Goal: Task Accomplishment & Management: Use online tool/utility

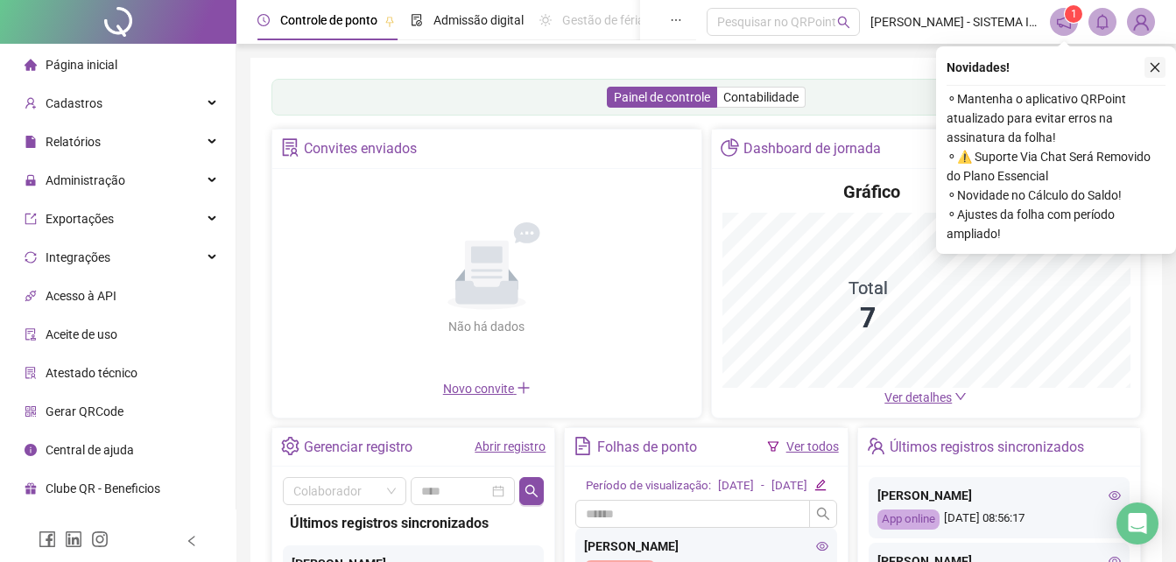
drag, startPoint x: 1157, startPoint y: 67, endPoint x: 1065, endPoint y: 72, distance: 92.1
click at [1151, 67] on icon "close" at bounding box center [1155, 67] width 12 height 12
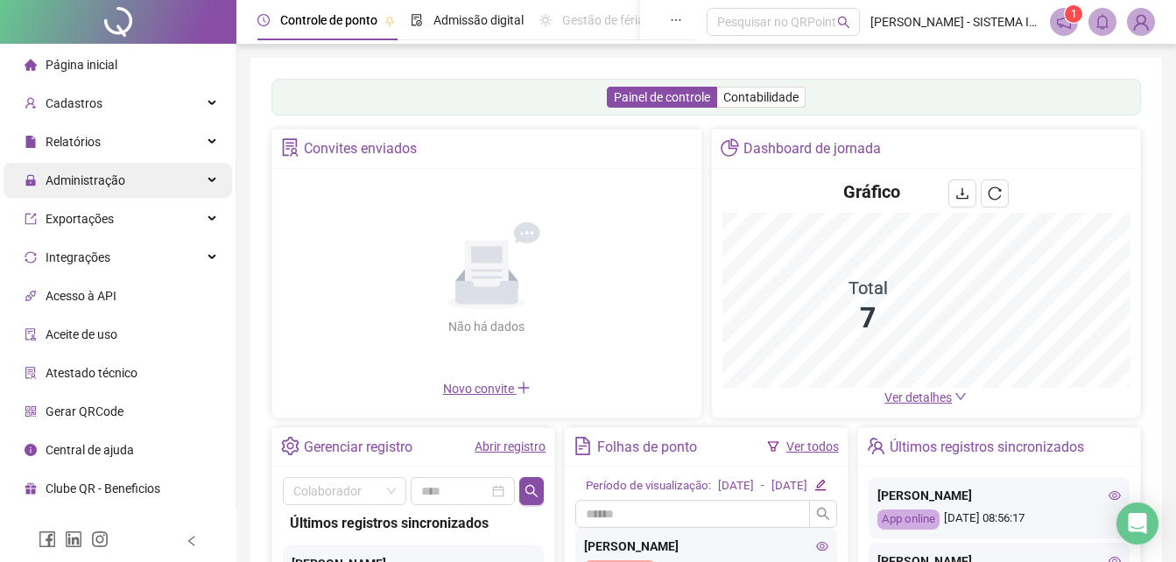
click at [111, 188] on span "Administração" at bounding box center [75, 180] width 101 height 35
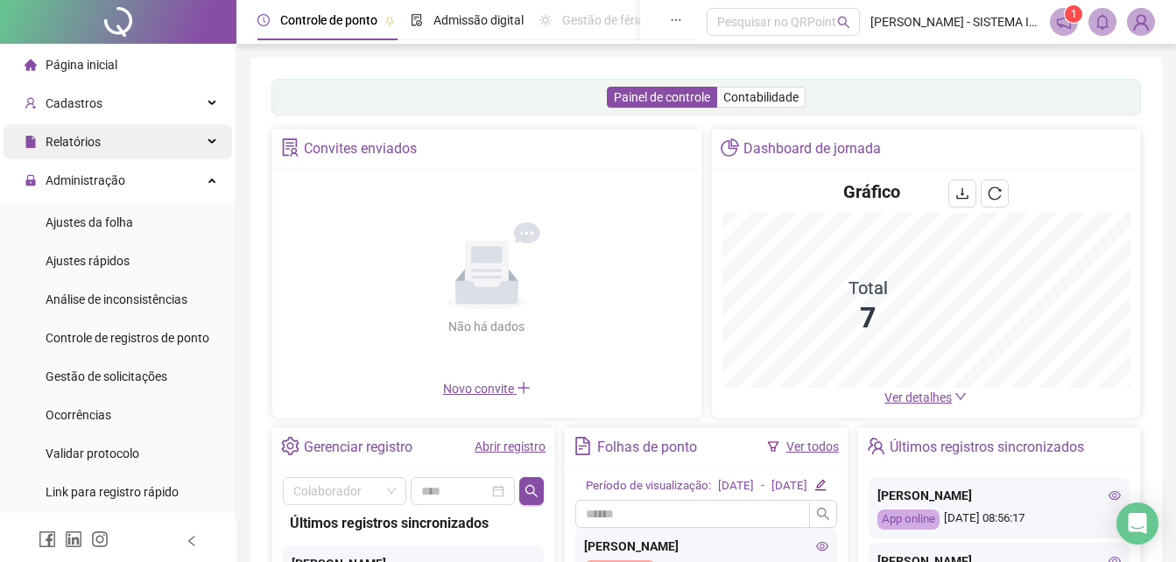
click at [92, 141] on span "Relatórios" at bounding box center [73, 142] width 55 height 14
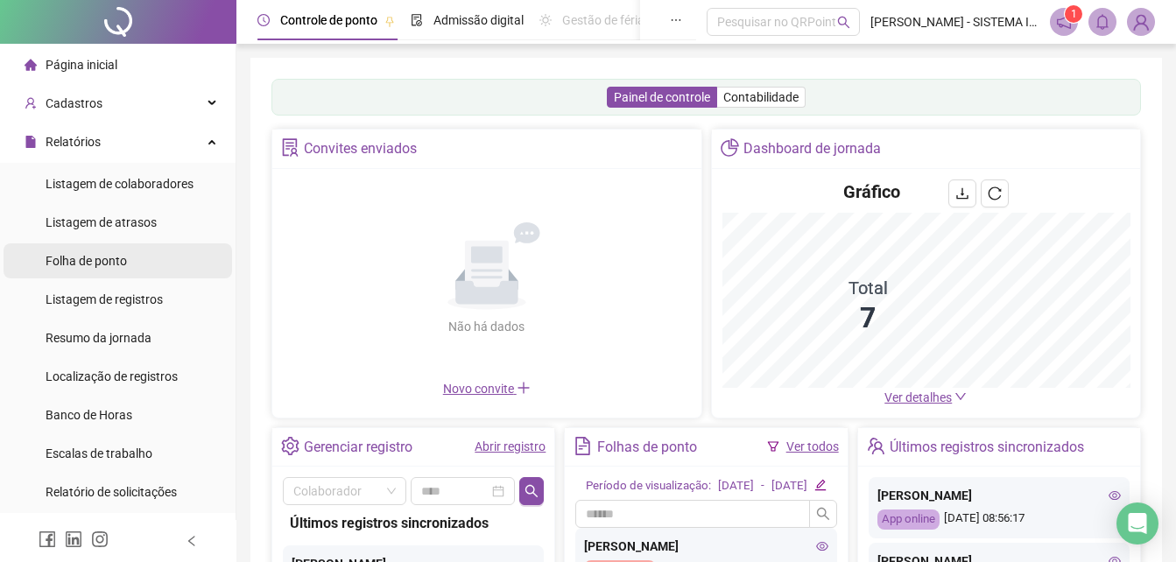
drag, startPoint x: 105, startPoint y: 264, endPoint x: 124, endPoint y: 267, distance: 19.6
click at [105, 265] on span "Folha de ponto" at bounding box center [86, 261] width 81 height 14
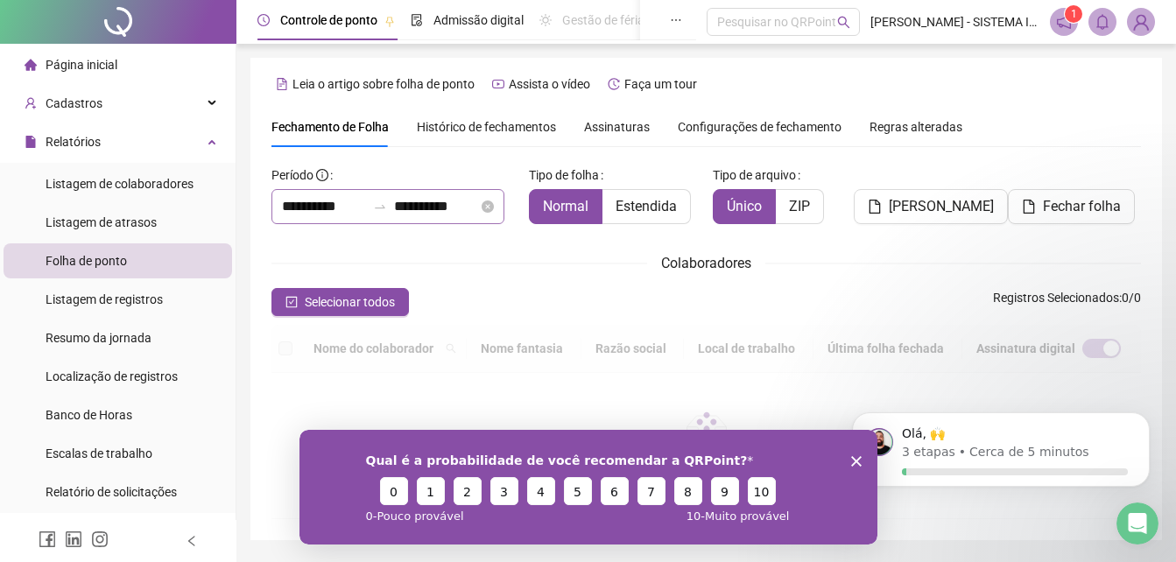
type input "**********"
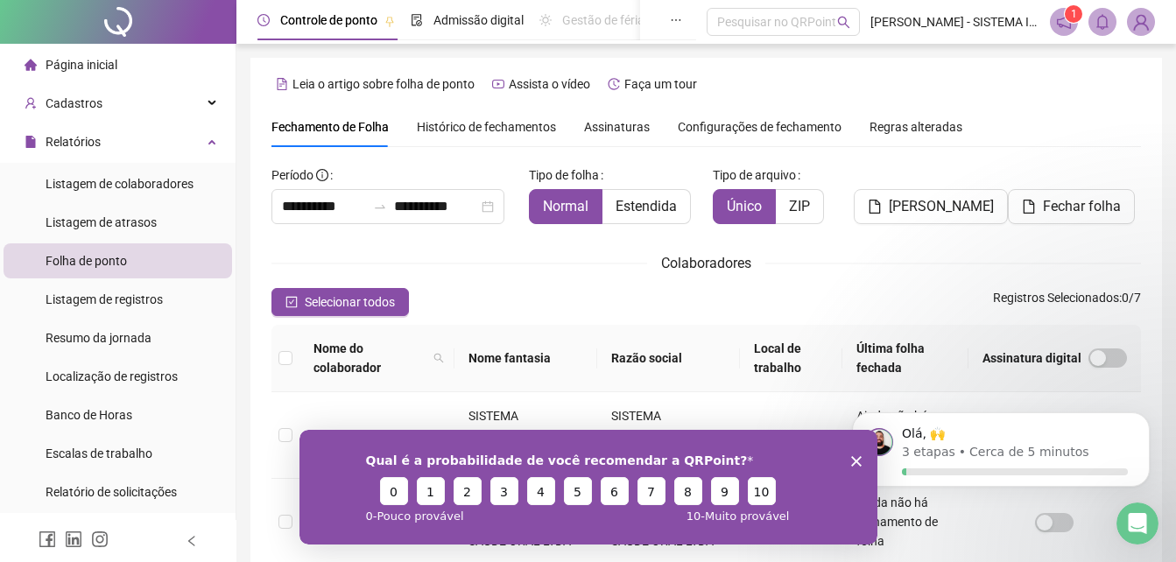
scroll to position [78, 0]
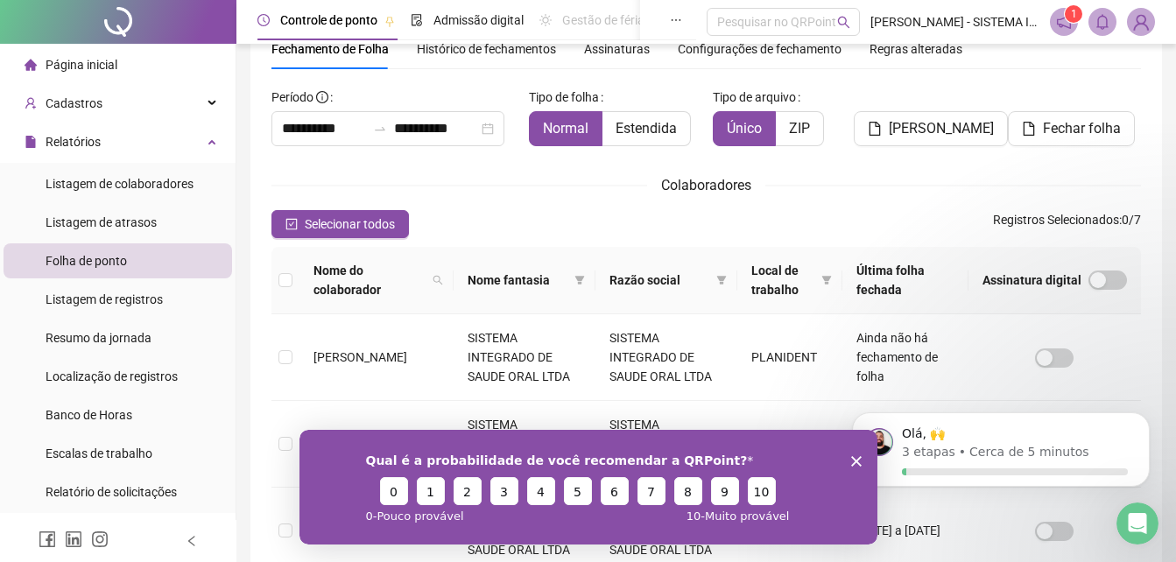
drag, startPoint x: 305, startPoint y: 219, endPoint x: 306, endPoint y: 243, distance: 23.7
click at [306, 220] on span "Selecionar todos" at bounding box center [350, 224] width 90 height 19
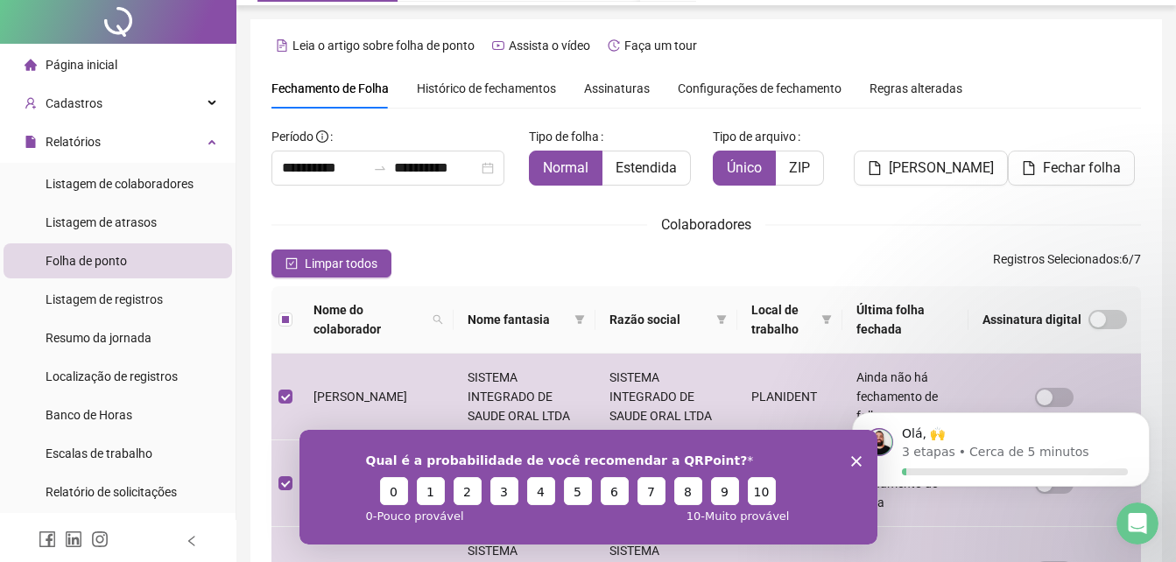
scroll to position [0, 0]
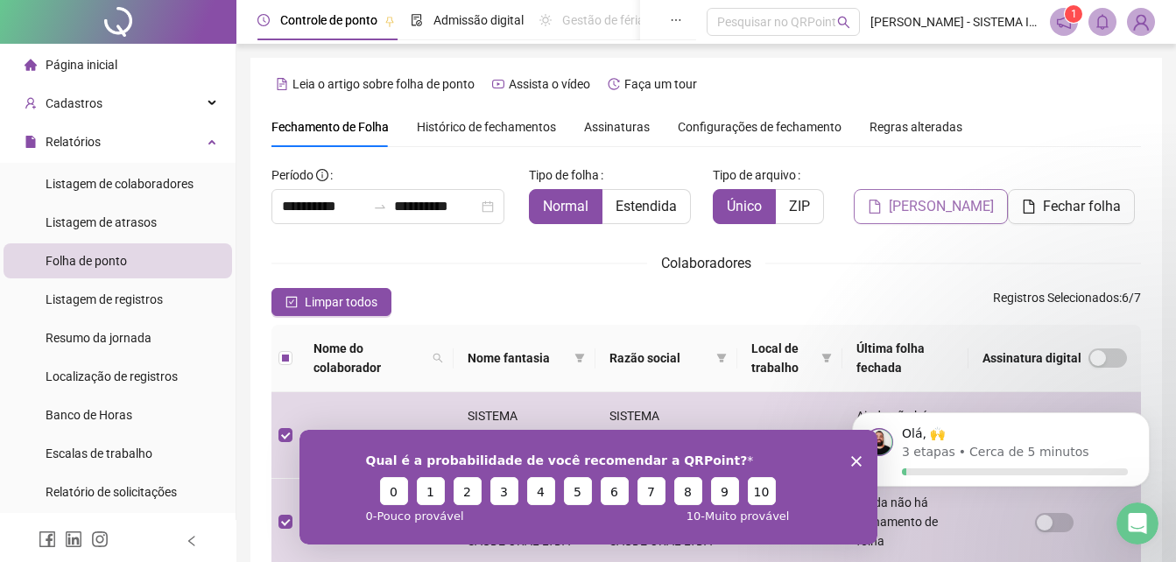
click at [908, 205] on span "[PERSON_NAME]" at bounding box center [941, 206] width 105 height 21
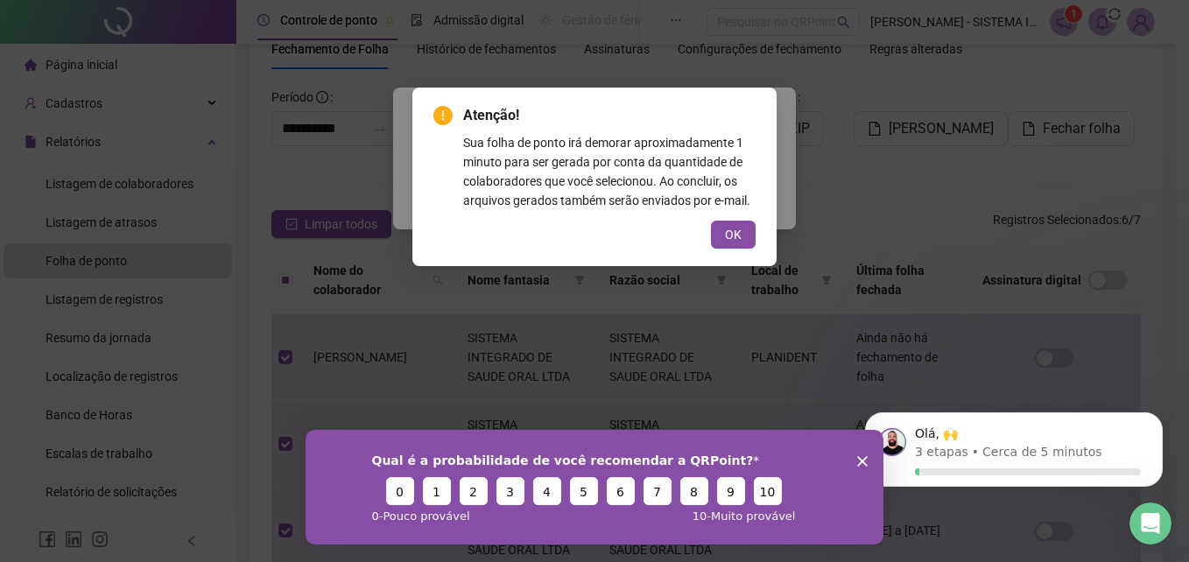
click at [729, 231] on span "OK" at bounding box center [733, 234] width 17 height 19
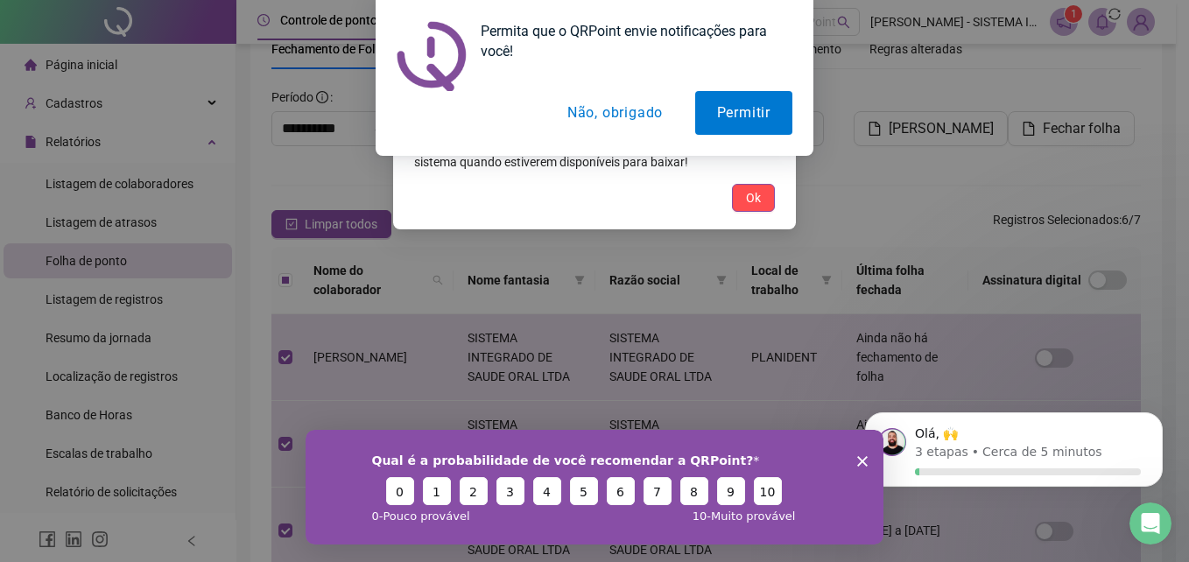
click at [655, 119] on button "Não, obrigado" at bounding box center [615, 113] width 139 height 44
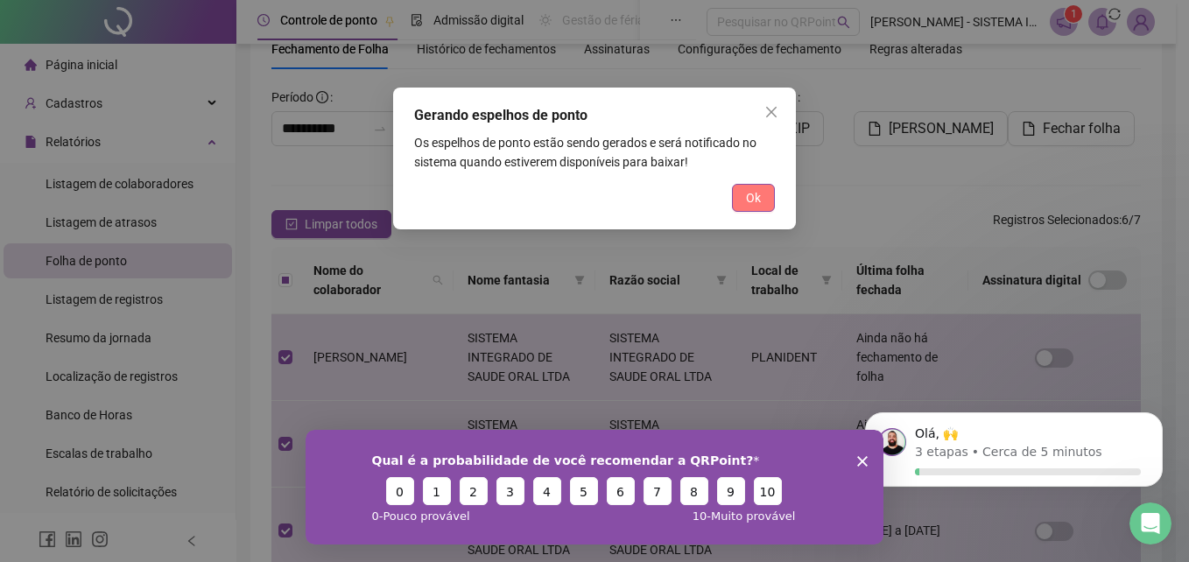
click at [764, 196] on button "Ok" at bounding box center [753, 198] width 43 height 28
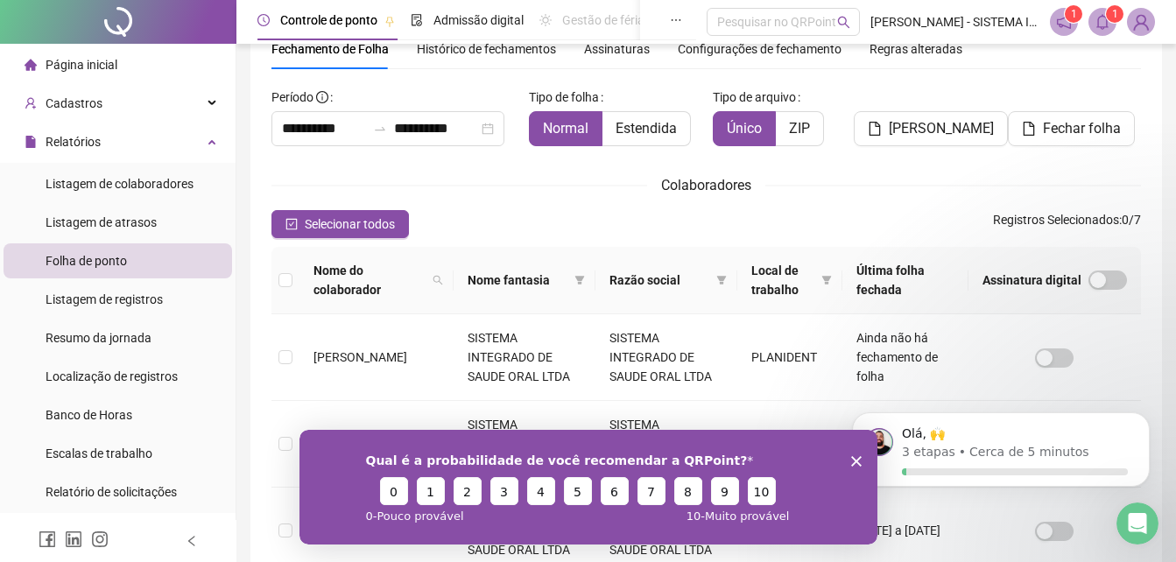
click at [1111, 25] on span at bounding box center [1102, 22] width 28 height 28
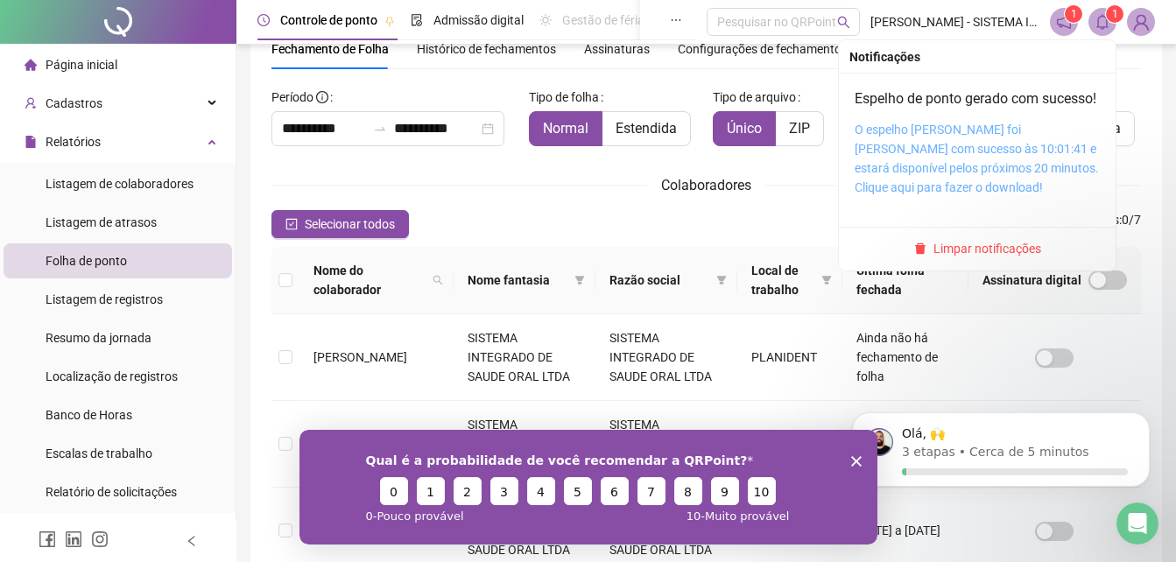
click at [964, 152] on link "O espelho [PERSON_NAME] foi [PERSON_NAME] com sucesso às 10:01:41 e estará disp…" at bounding box center [977, 159] width 244 height 72
